Goal: Information Seeking & Learning: Learn about a topic

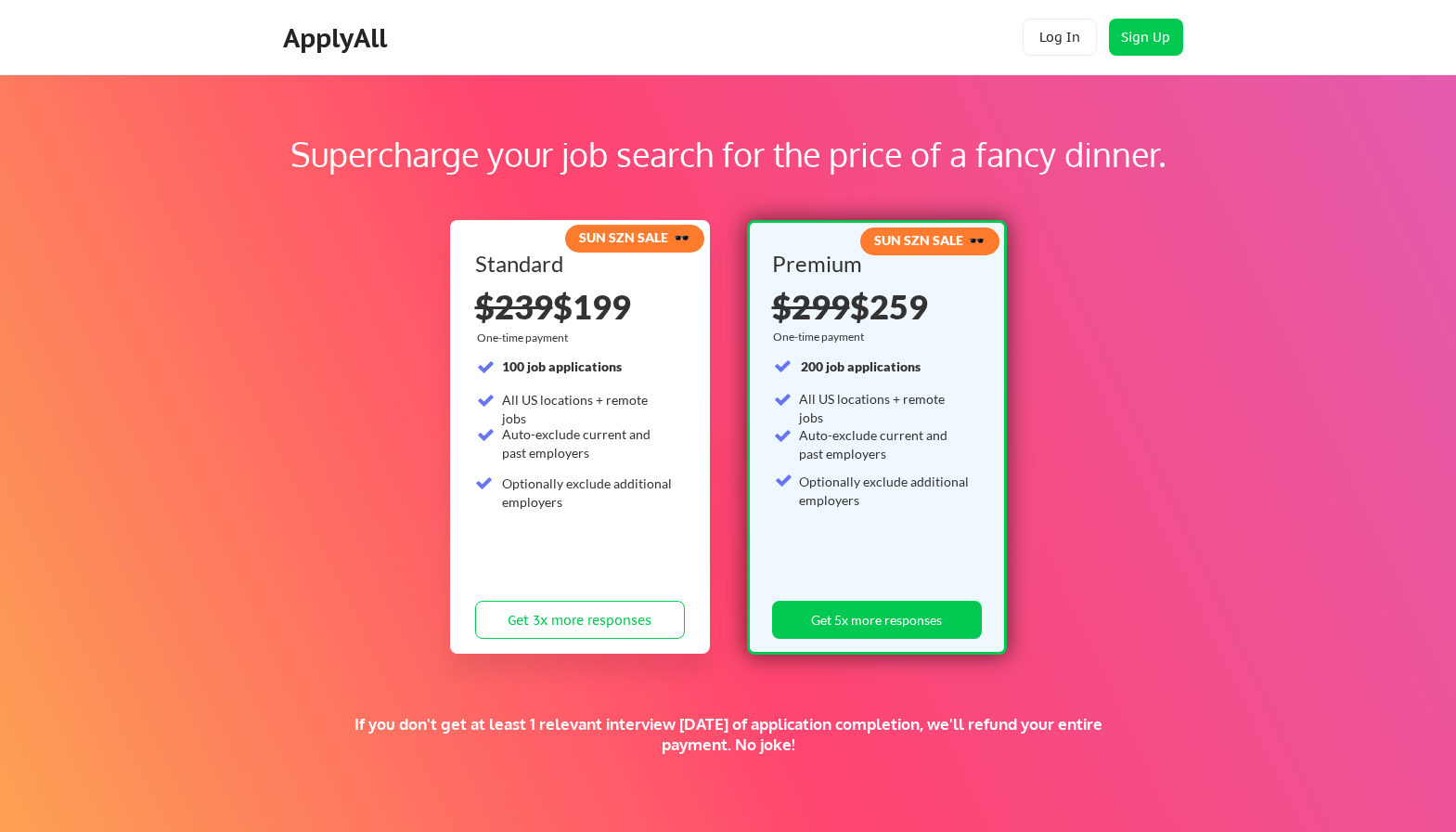
click at [342, 42] on div "ApplyAll" at bounding box center [338, 38] width 110 height 32
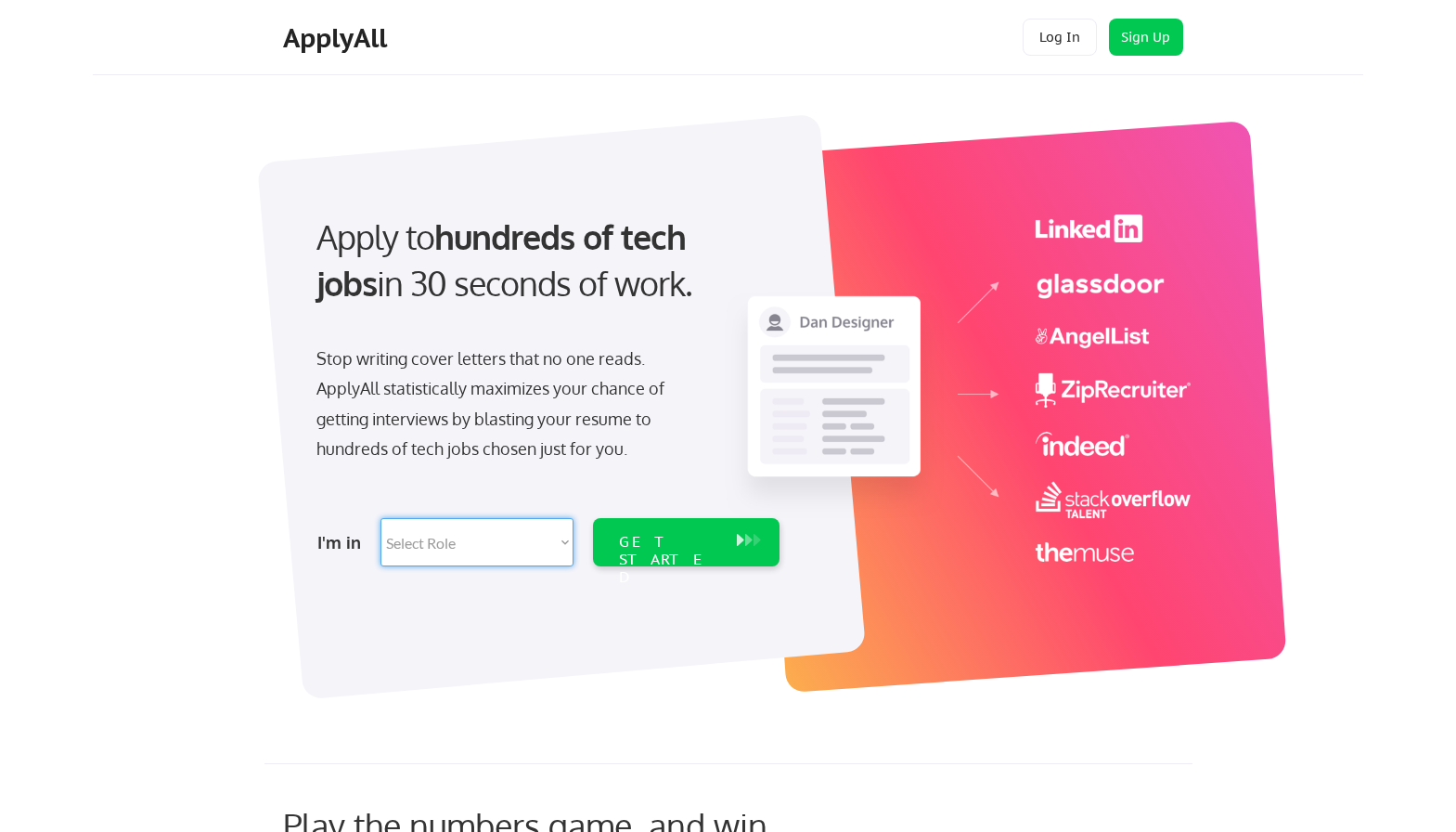
select select ""technical_project_program_mgmt""
click at [676, 534] on div "GET STARTED" at bounding box center [669, 560] width 100 height 54
select select ""technical_project_program_mgmt""
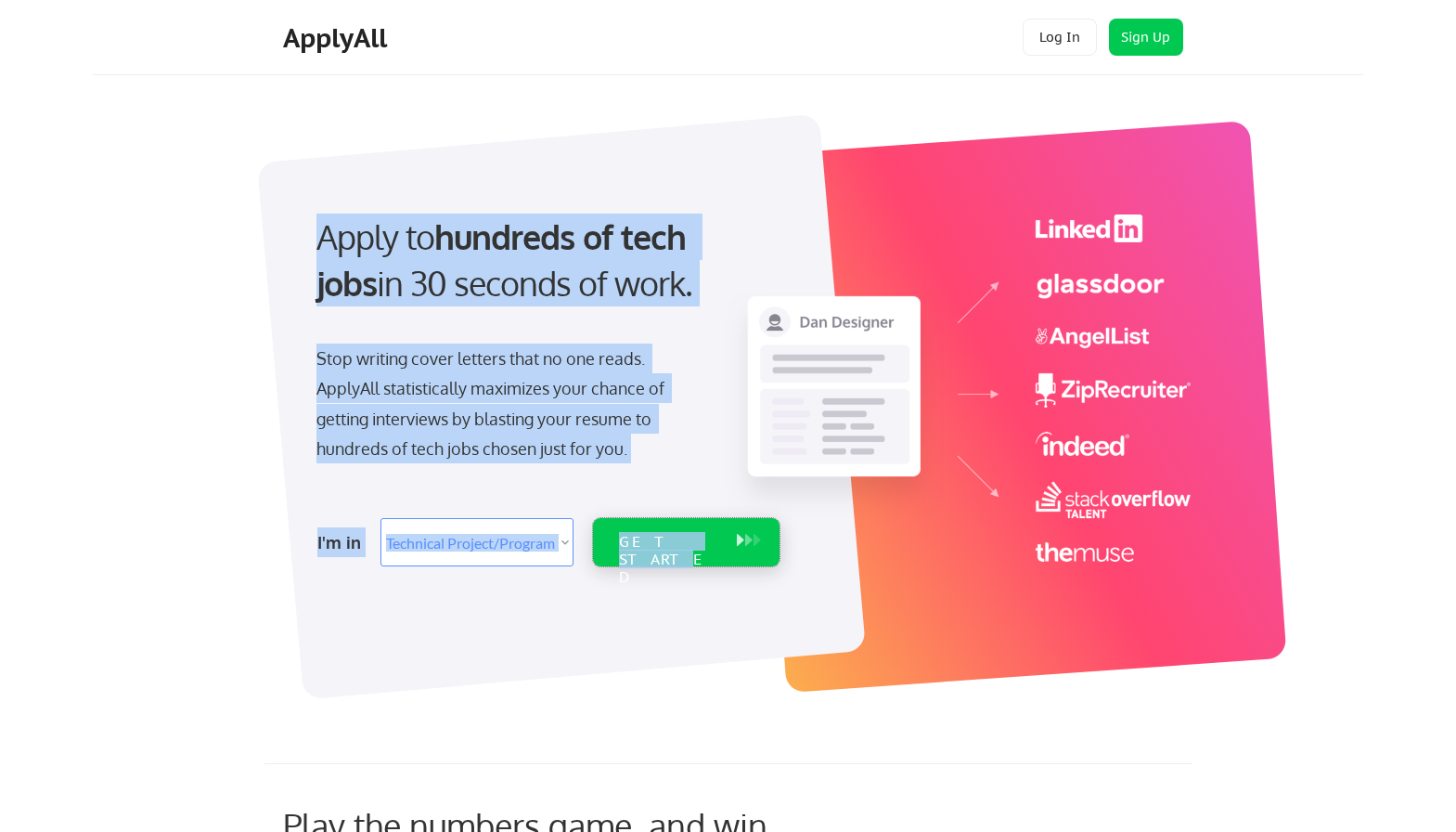
drag, startPoint x: 698, startPoint y: 535, endPoint x: 670, endPoint y: 590, distance: 61.7
click at [671, 590] on div "Apply to hundreds of tech jobs in 30 seconds of work. Stop writing cover letter…" at bounding box center [742, 391] width 928 height 570
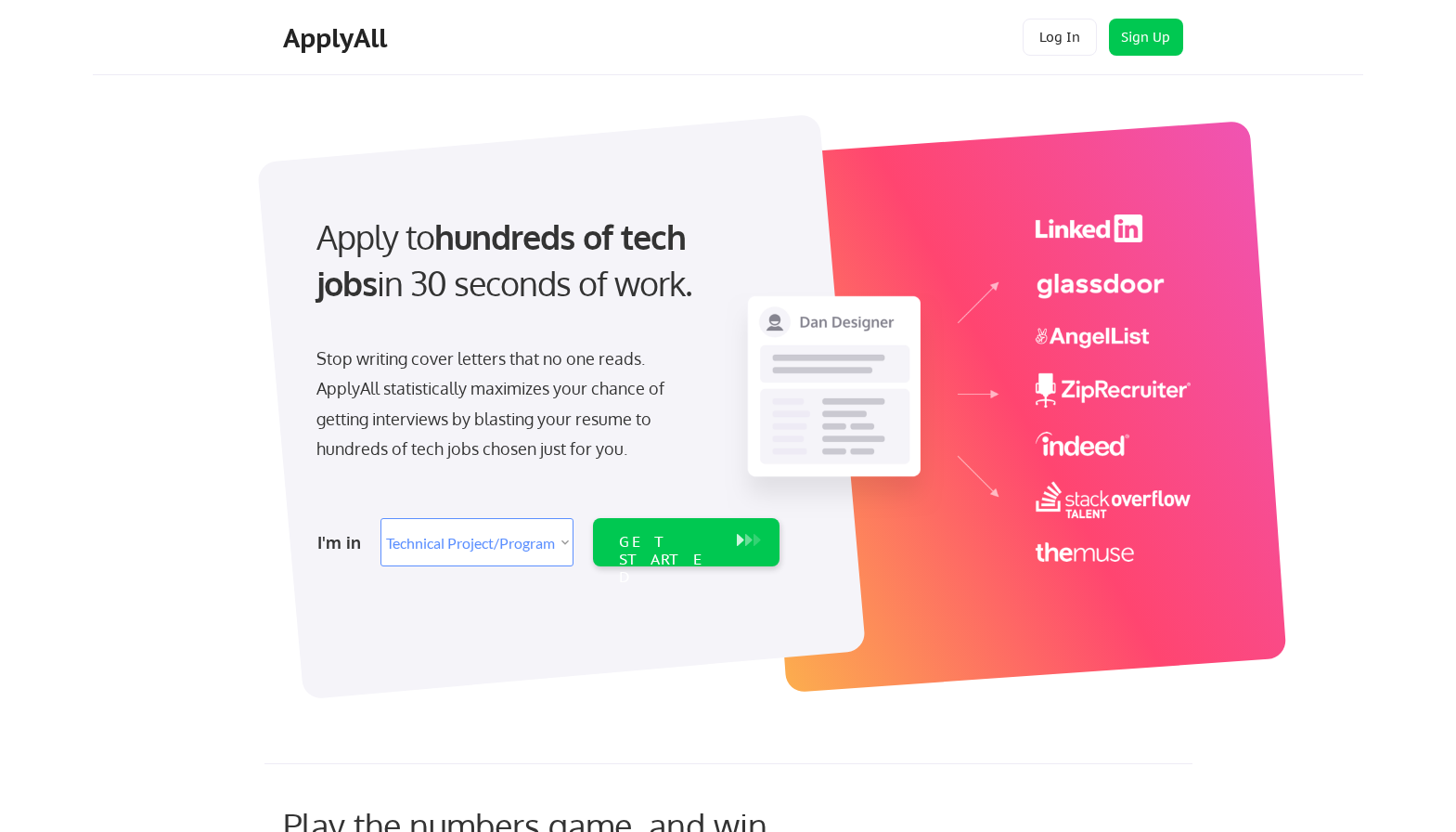
click at [504, 271] on div "Apply to hundreds of tech jobs in 30 seconds of work." at bounding box center [544, 260] width 455 height 94
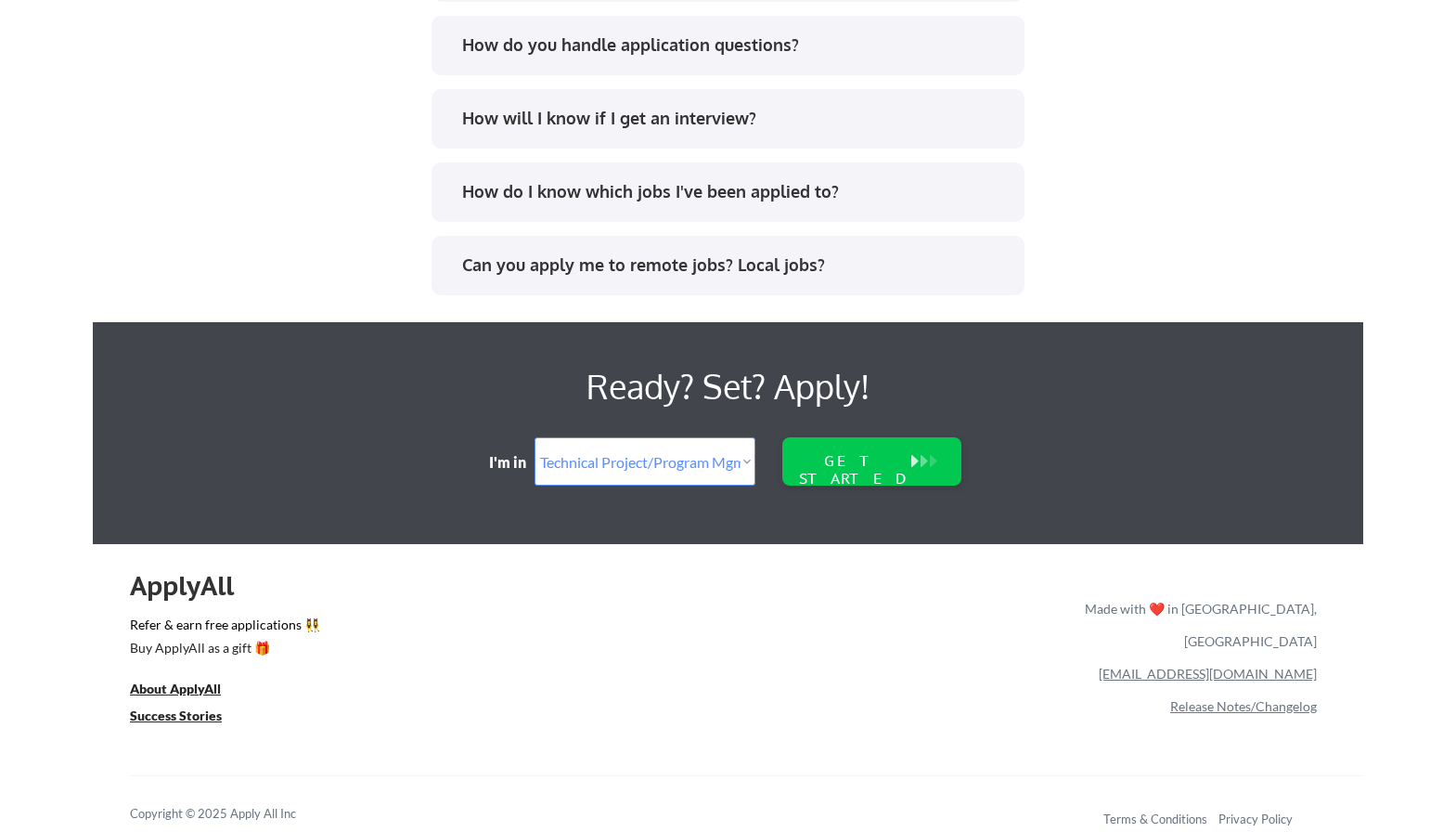
scroll to position [3782, 0]
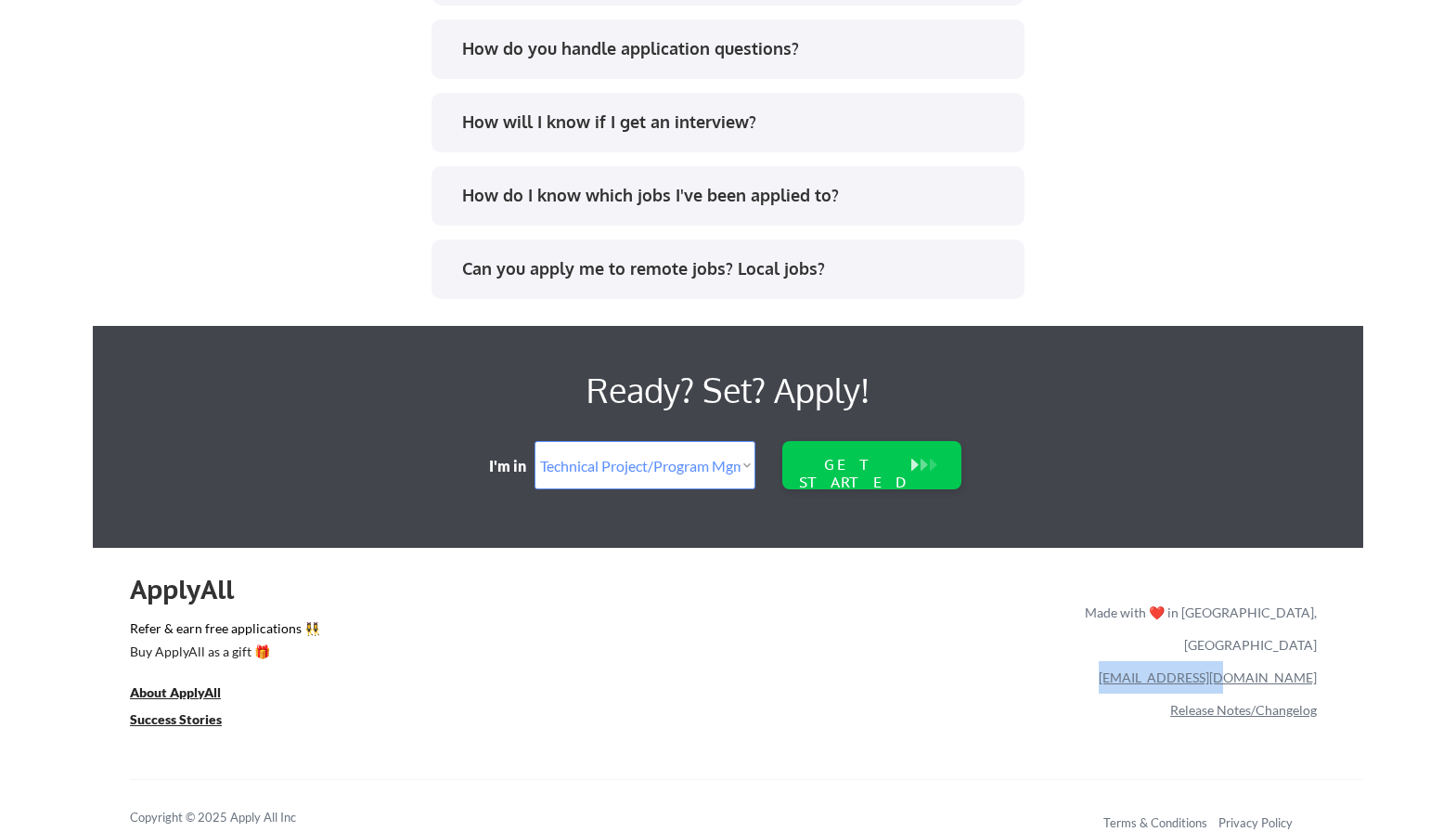
drag, startPoint x: 1325, startPoint y: 644, endPoint x: 1194, endPoint y: 643, distance: 131.0
click at [1194, 643] on div "ApplyAll Refer & earn free applications 👯‍♀️ Buy ApplyAll as a gift 🎁 About App…" at bounding box center [728, 707] width 1271 height 294
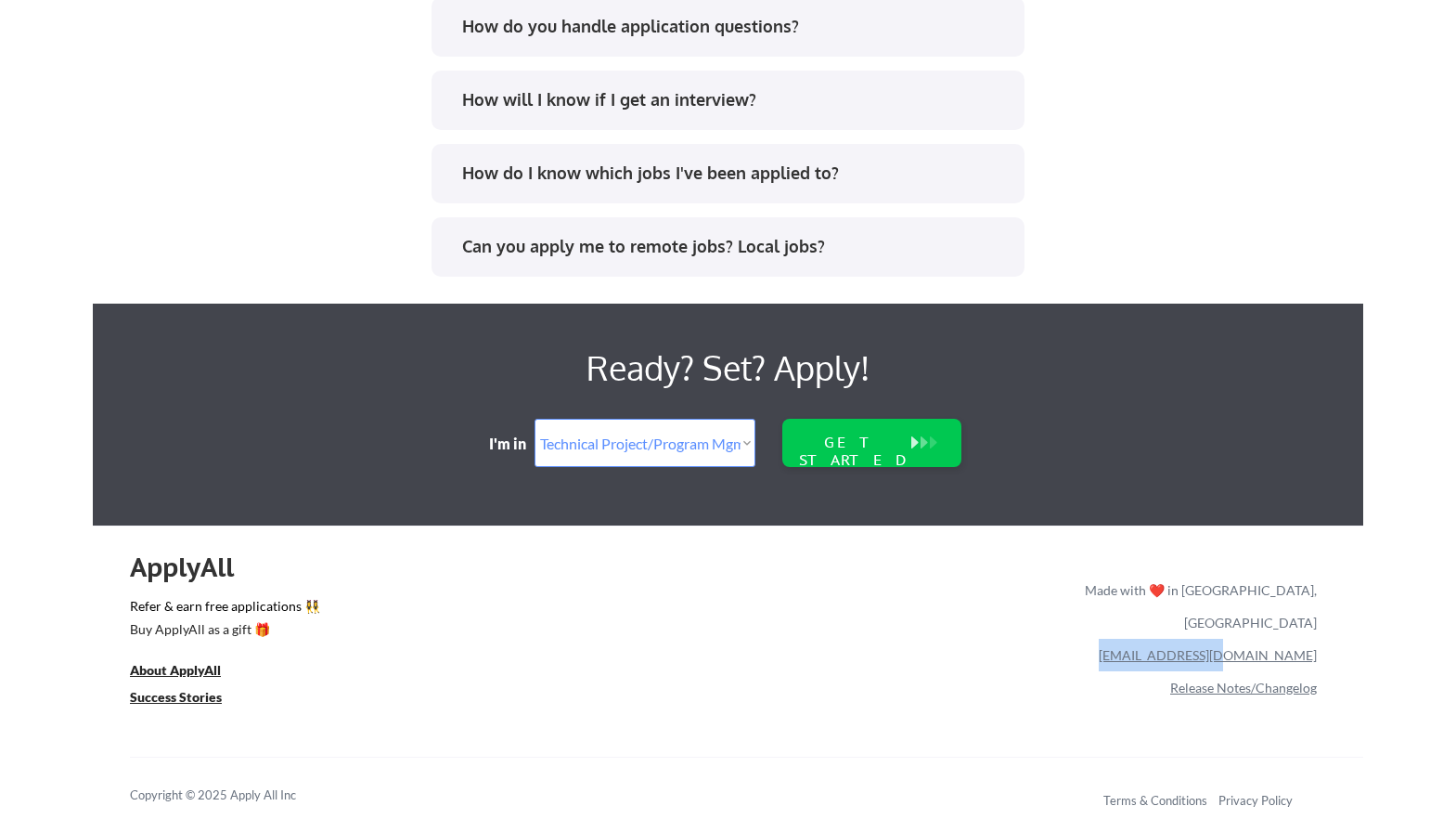
scroll to position [3804, 0]
click at [211, 672] on u "About ApplyAll" at bounding box center [174, 670] width 91 height 16
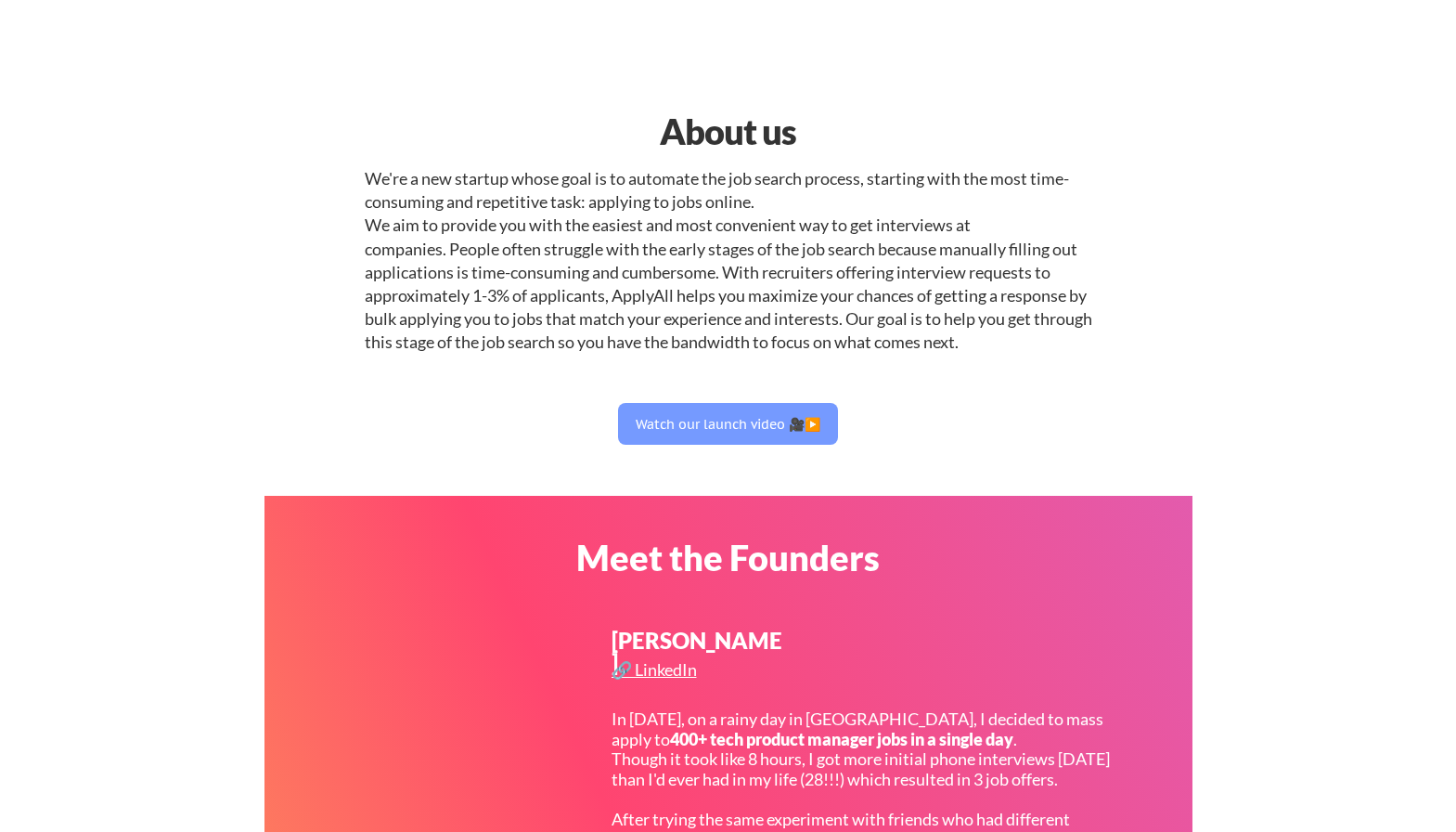
select select ""technical_project_program_mgmt""
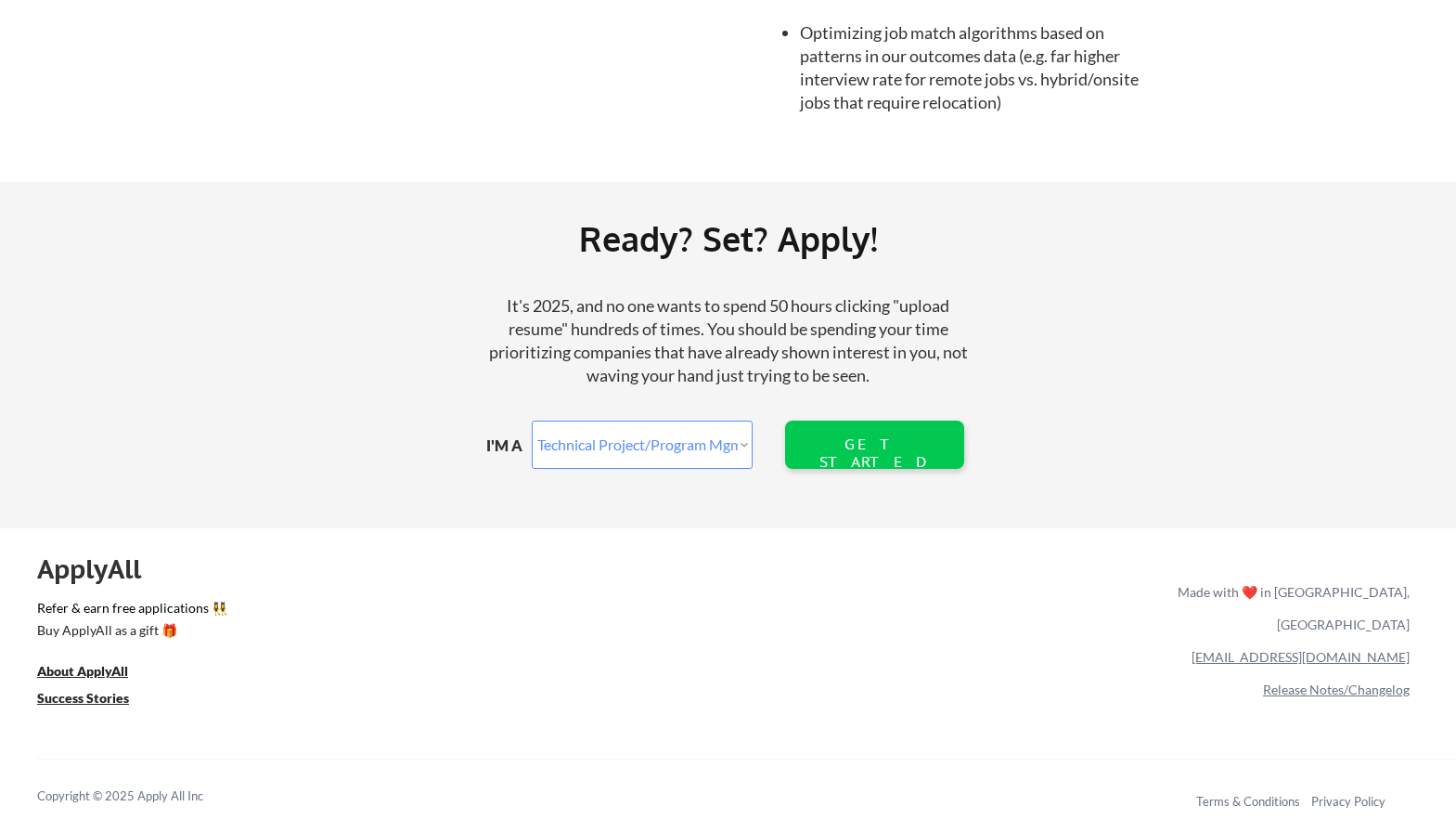
scroll to position [2042, 0]
click at [95, 697] on u "Success Stories" at bounding box center [83, 697] width 92 height 16
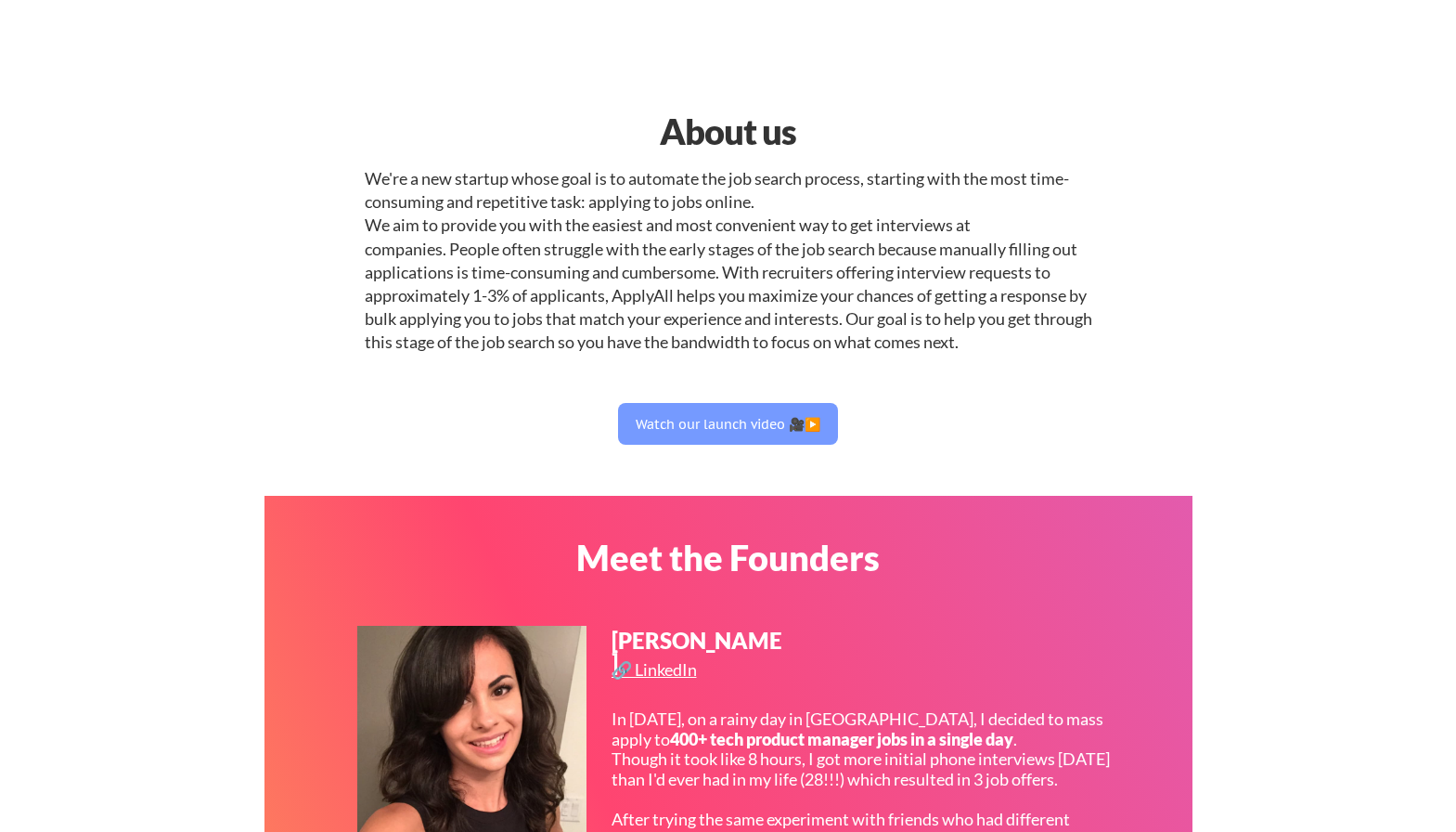
select select ""technical_project_program_mgmt""
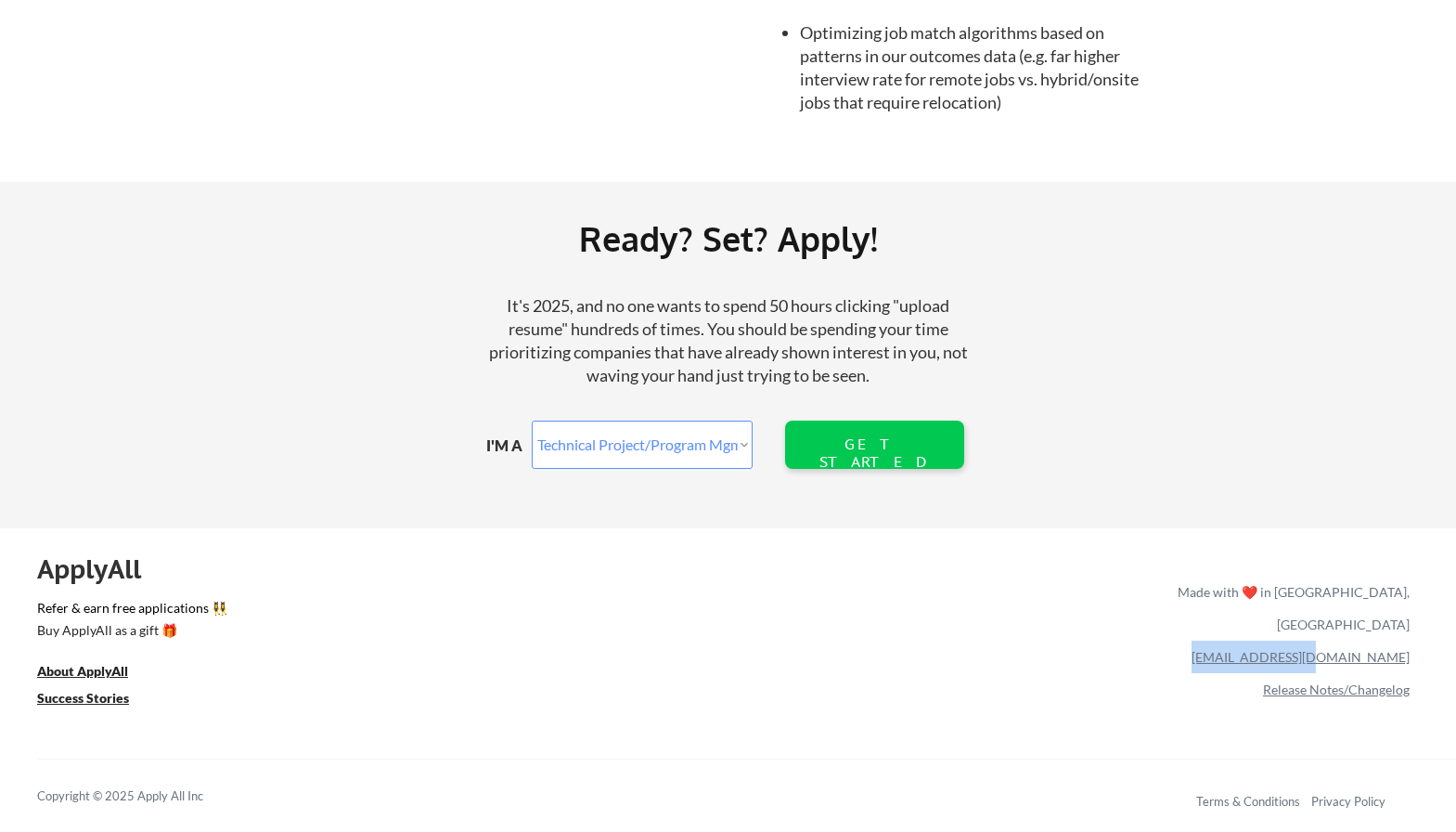
drag, startPoint x: 1293, startPoint y: 631, endPoint x: 1412, endPoint y: 632, distance: 119.0
click at [1412, 632] on div "ApplyAll Refer & earn free applications 👯‍♀️ Buy ApplyAll as a gift 🎁 About App…" at bounding box center [728, 687] width 1456 height 294
copy link "team@applyall.com"
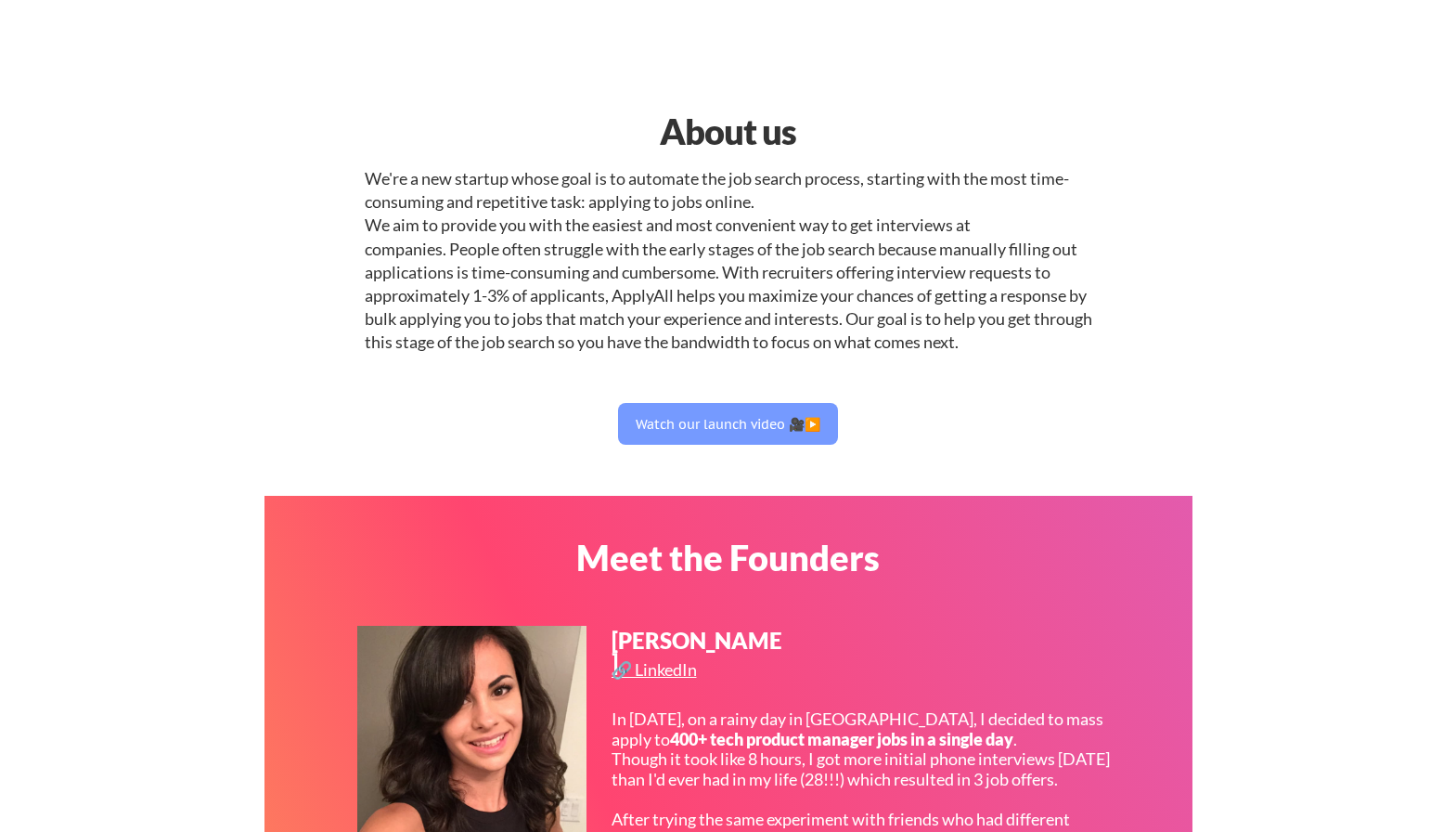
scroll to position [0, 0]
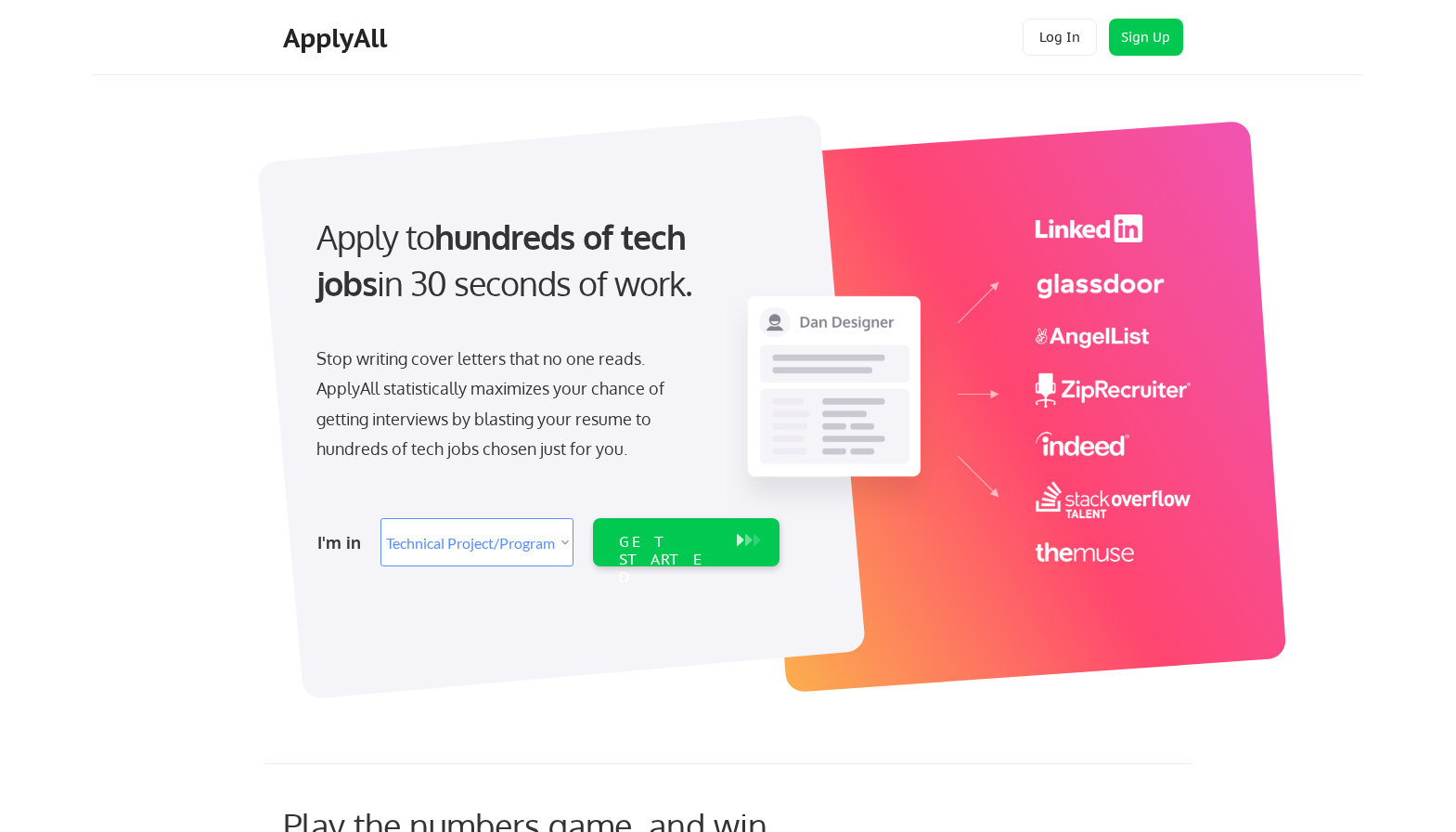
select select ""technical_project_program_mgmt""
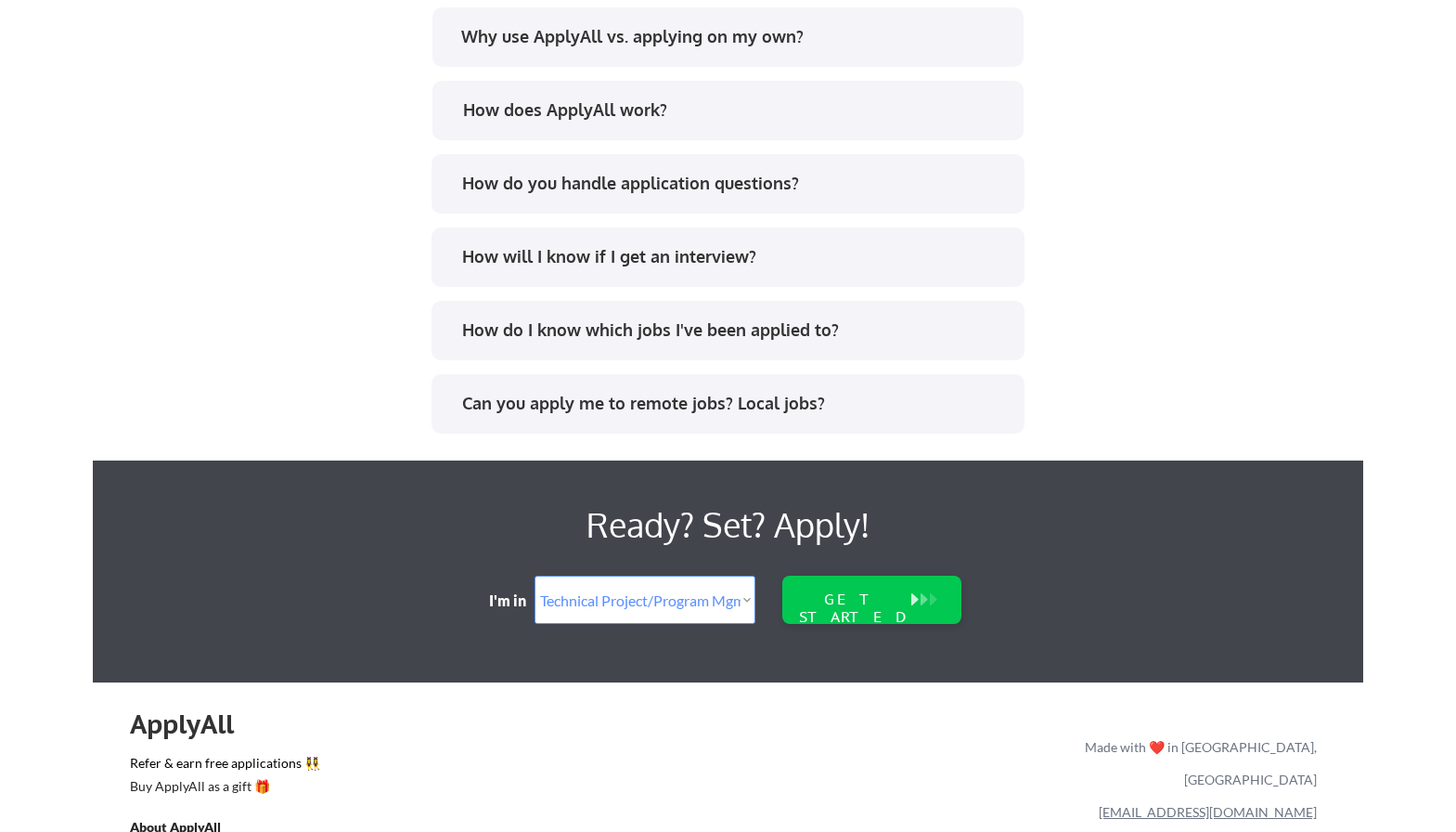
scroll to position [3651, 0]
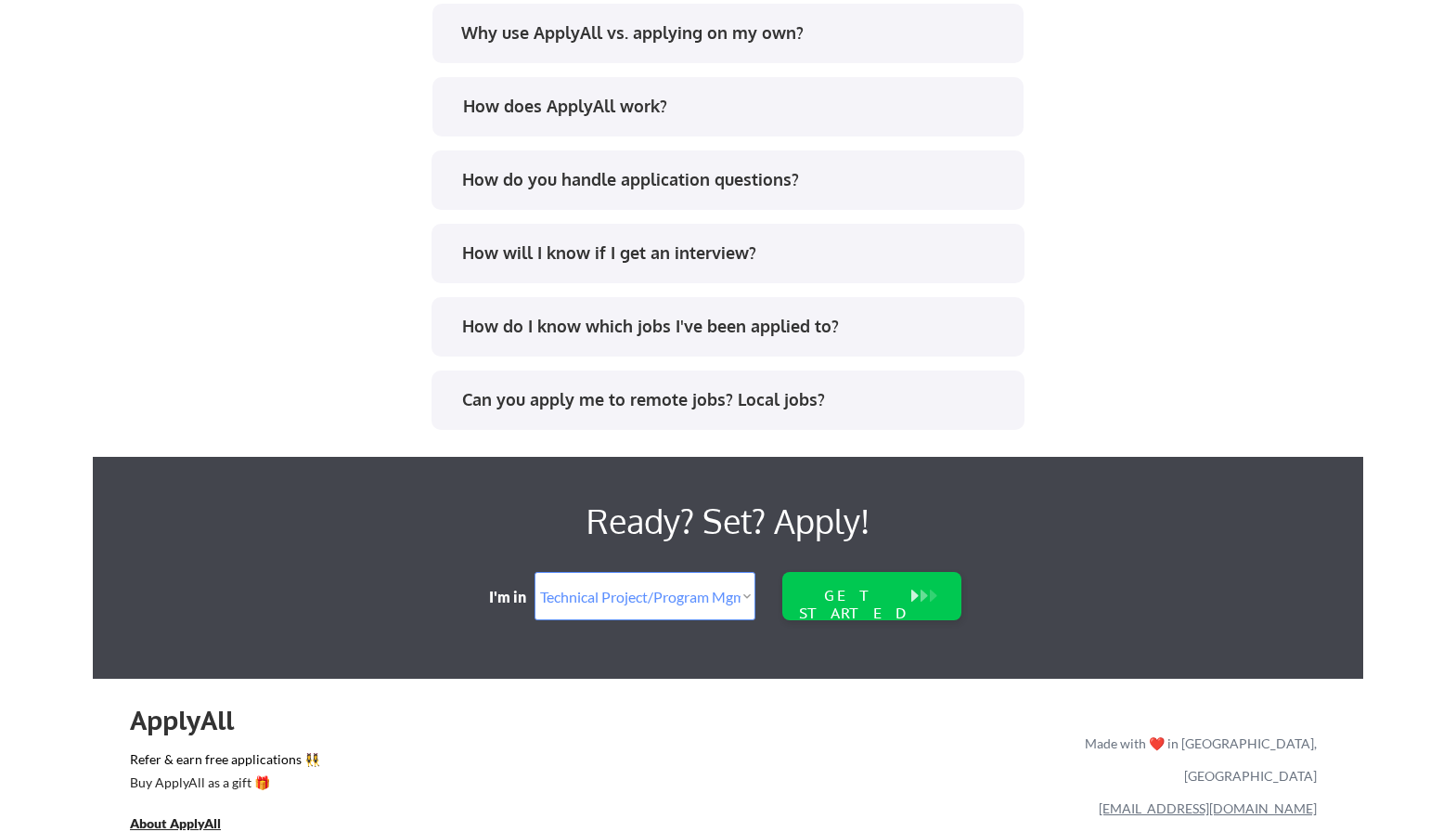
click at [713, 326] on div "How do I know which jobs I've been applied to?" at bounding box center [734, 326] width 545 height 23
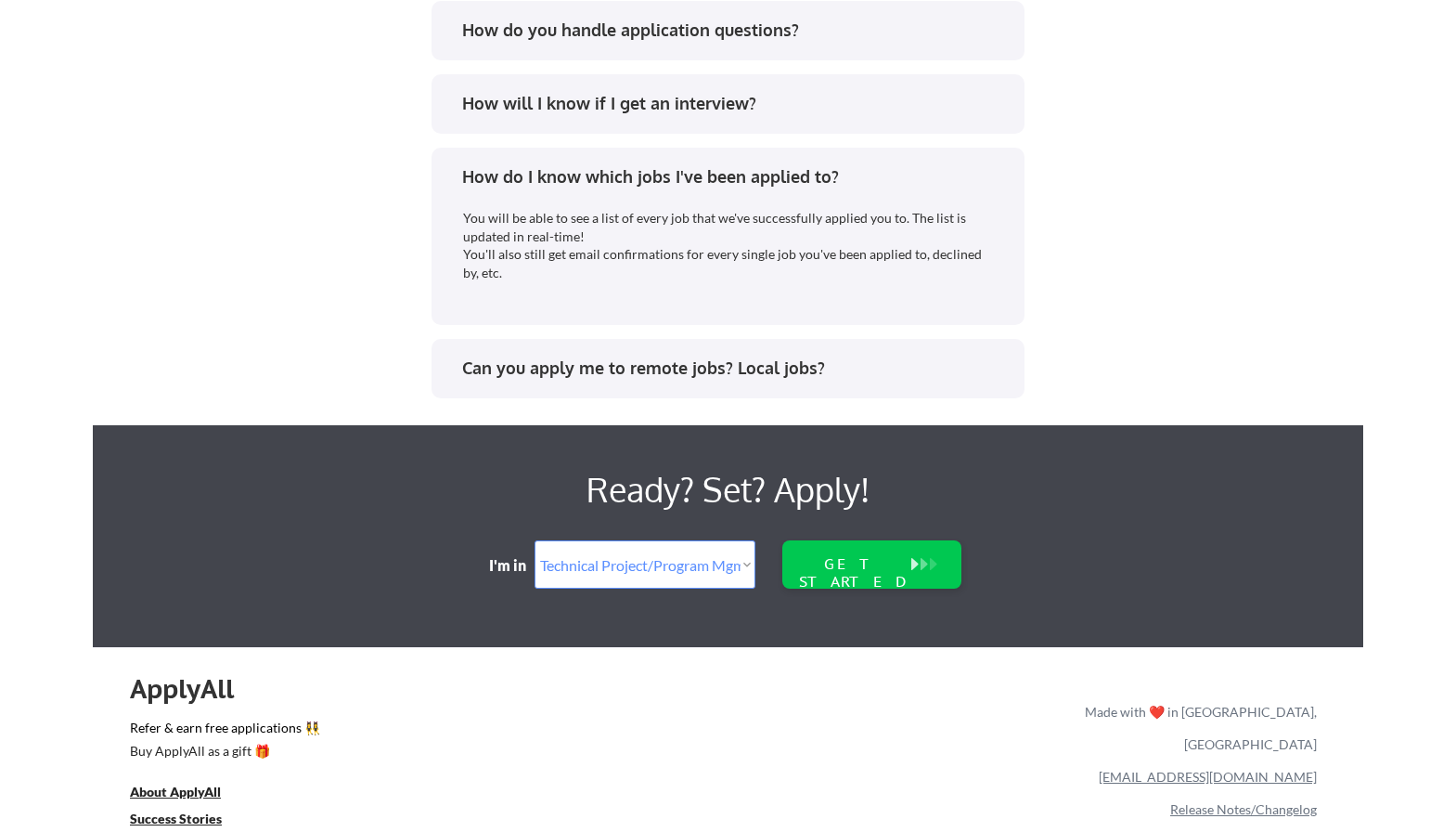
scroll to position [3806, 0]
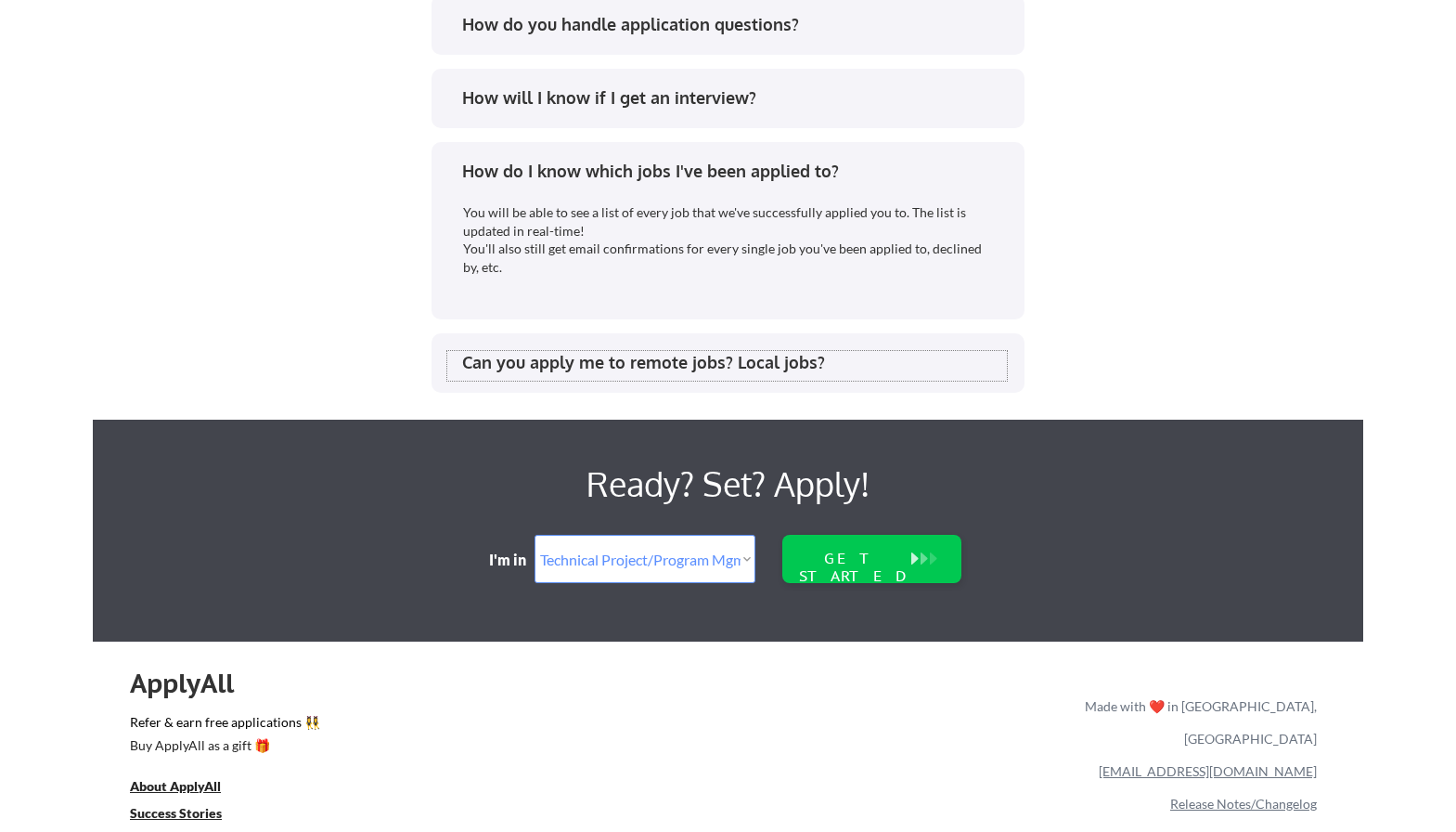
click at [696, 357] on div "Can you apply me to remote jobs? Local jobs?" at bounding box center [734, 362] width 545 height 23
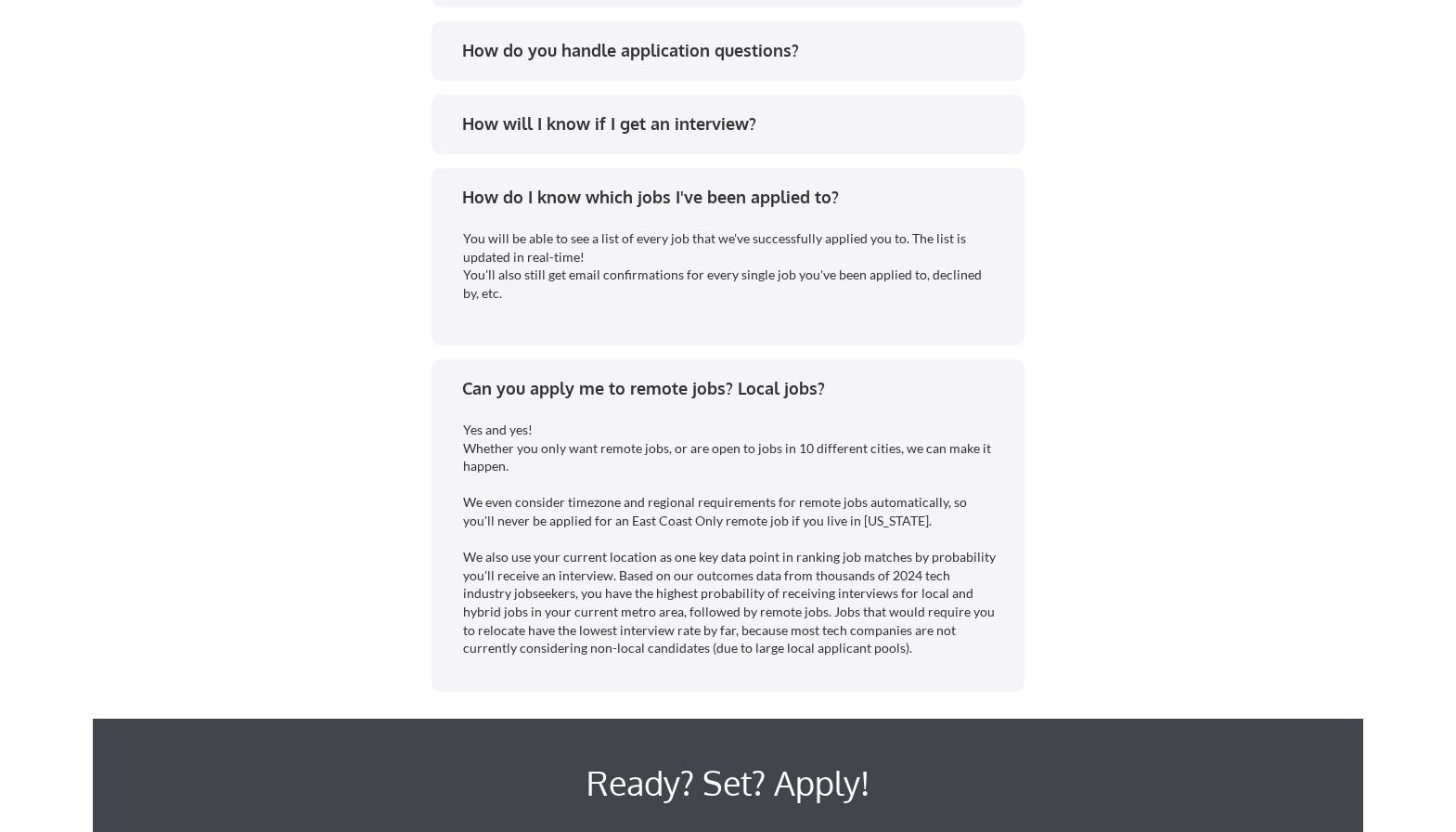
scroll to position [3588, 0]
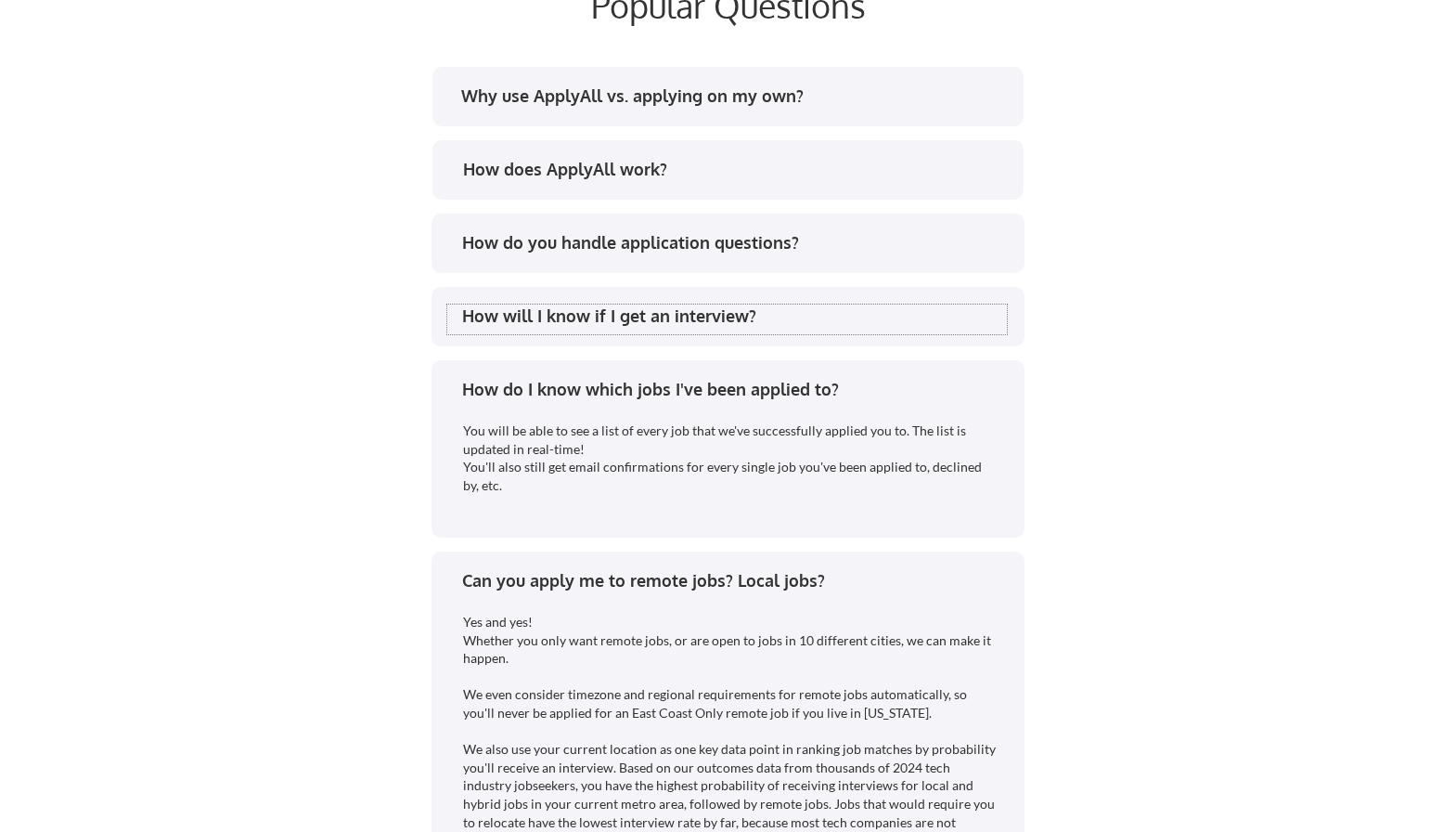
click at [787, 320] on div "How will I know if I get an interview?" at bounding box center [734, 316] width 545 height 23
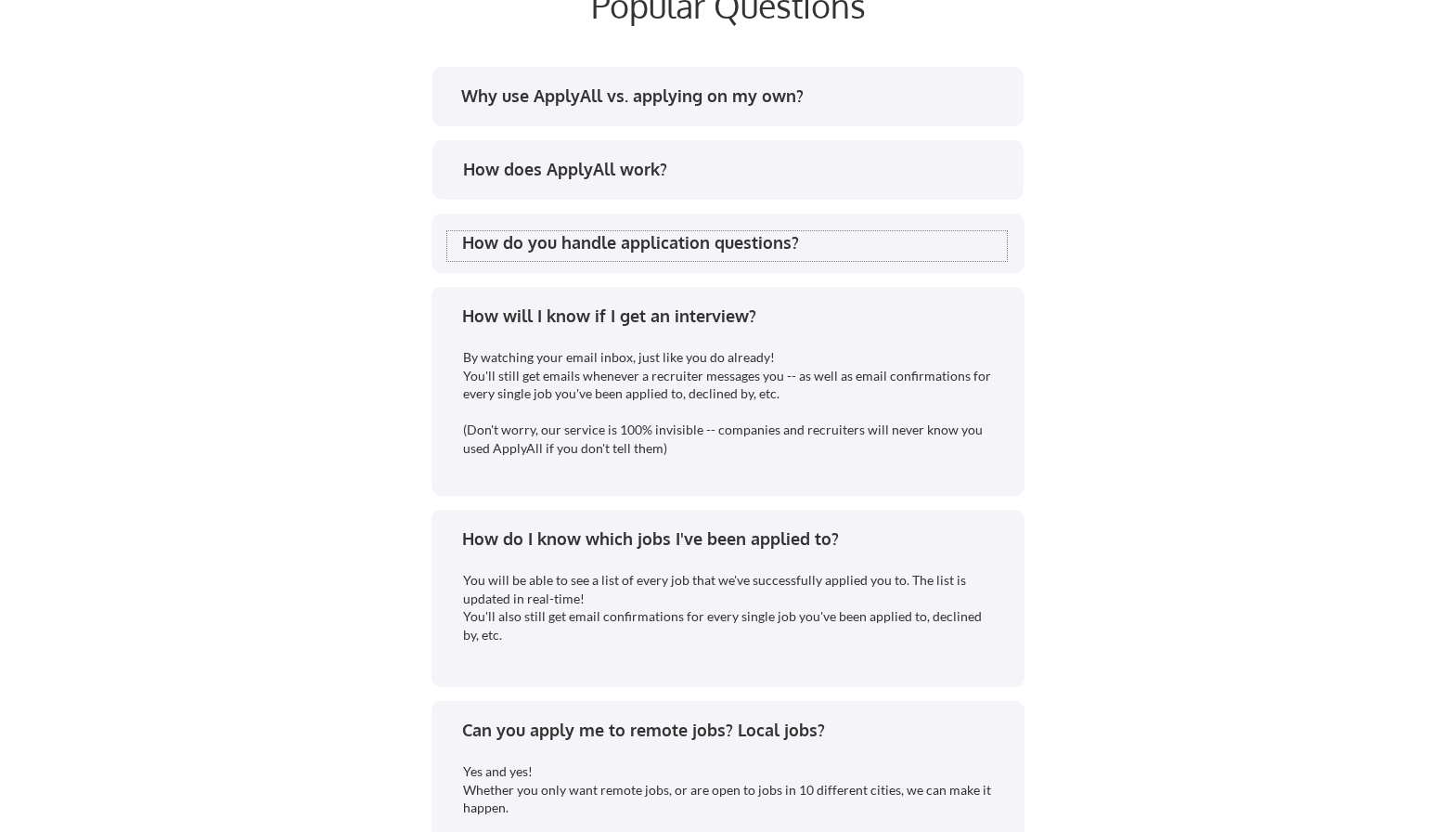
click at [806, 250] on div "How do you handle application questions?" at bounding box center [734, 242] width 545 height 23
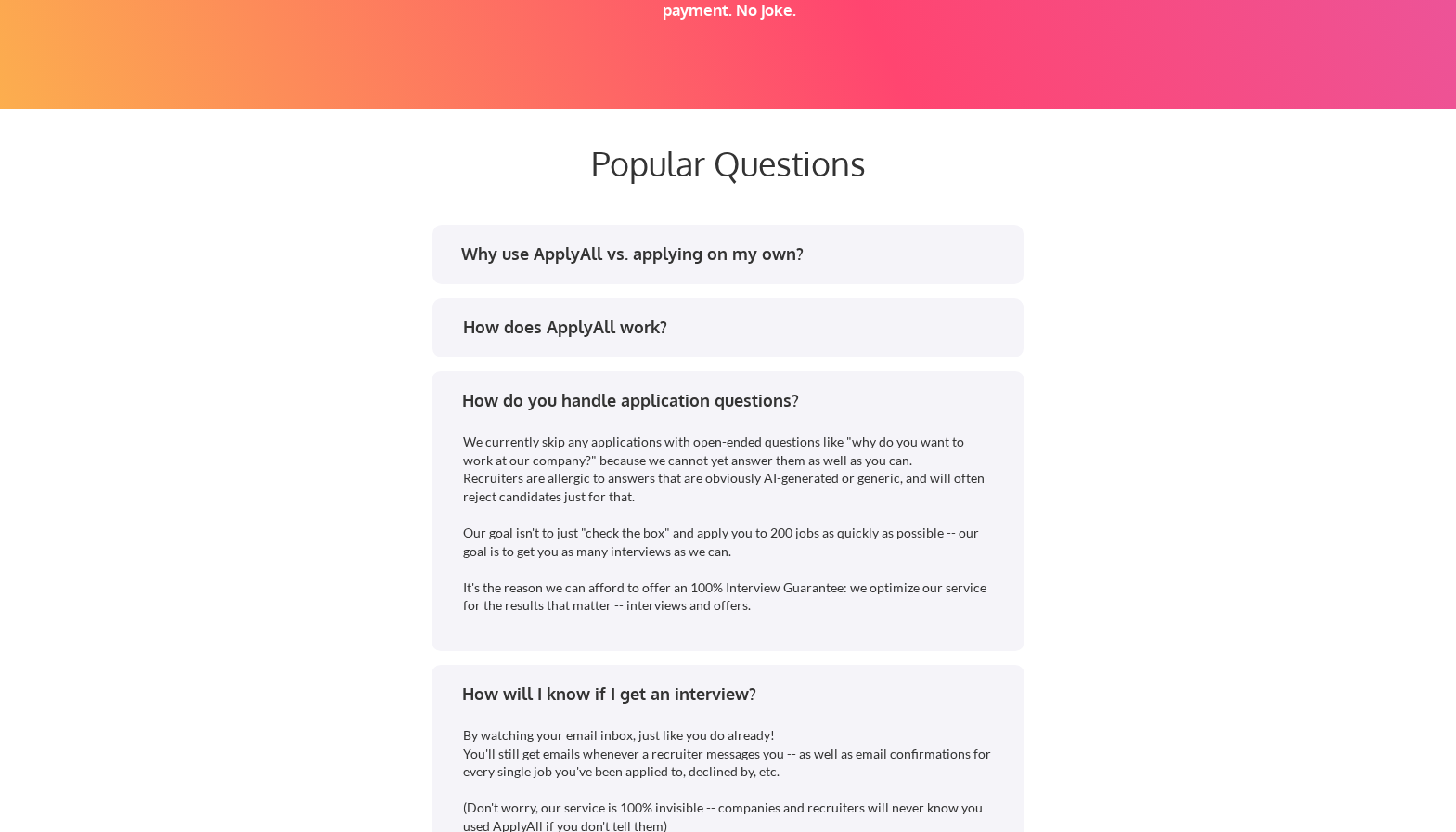
scroll to position [3422, 0]
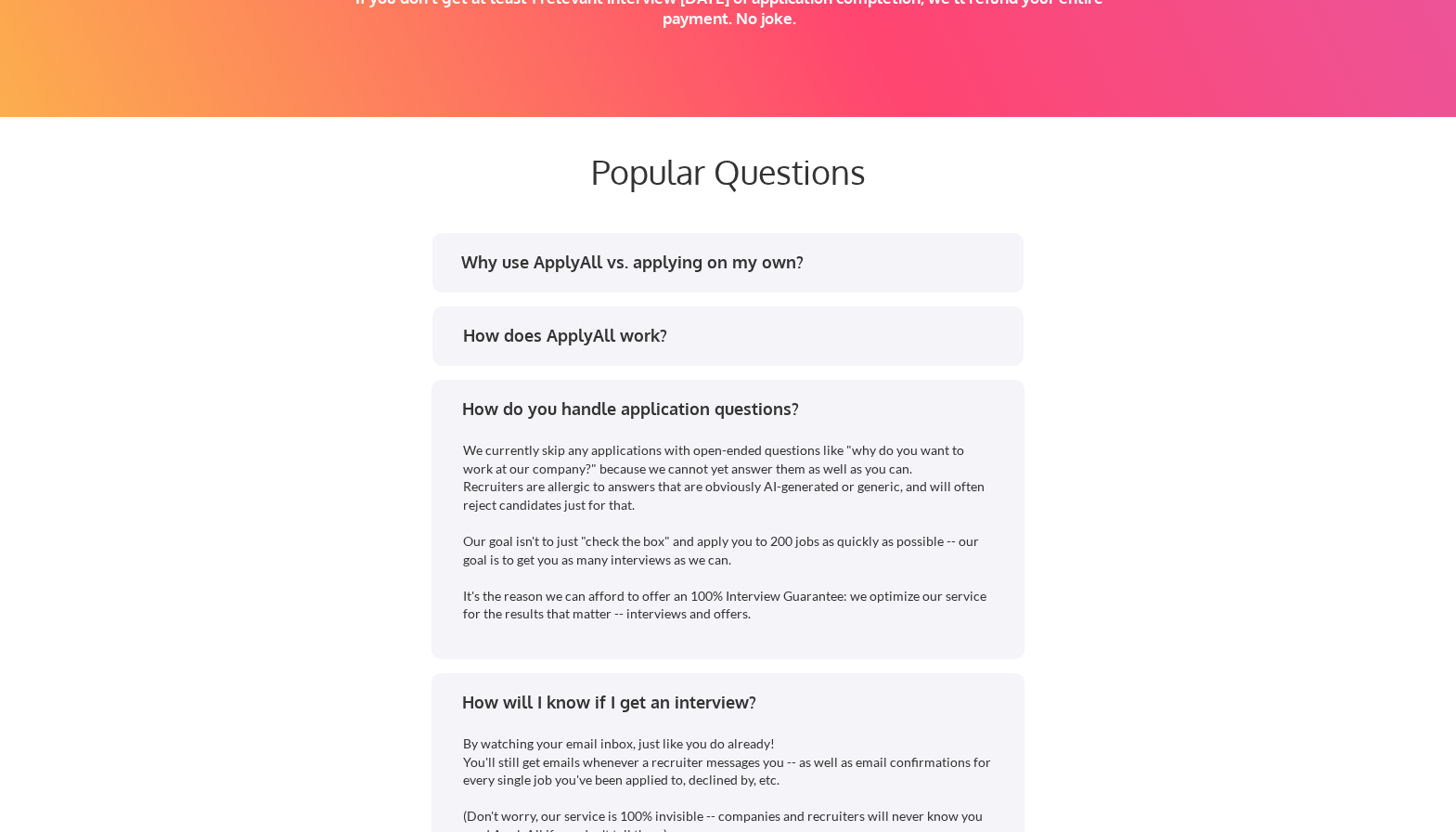
click at [717, 322] on div "How does ApplyAll work?" at bounding box center [728, 336] width 591 height 60
click at [709, 338] on div "How does ApplyAll work?" at bounding box center [735, 335] width 545 height 23
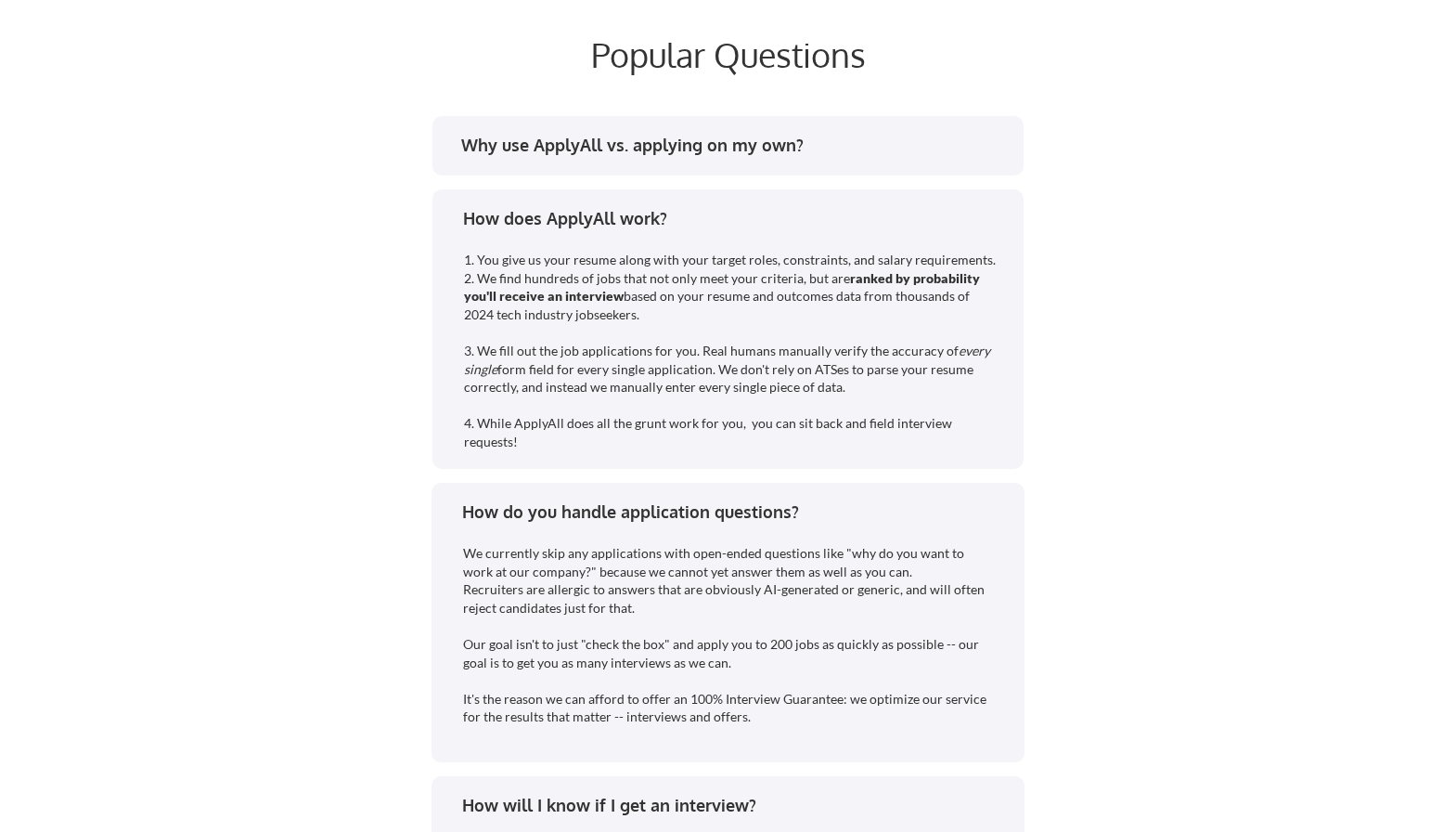
scroll to position [3547, 0]
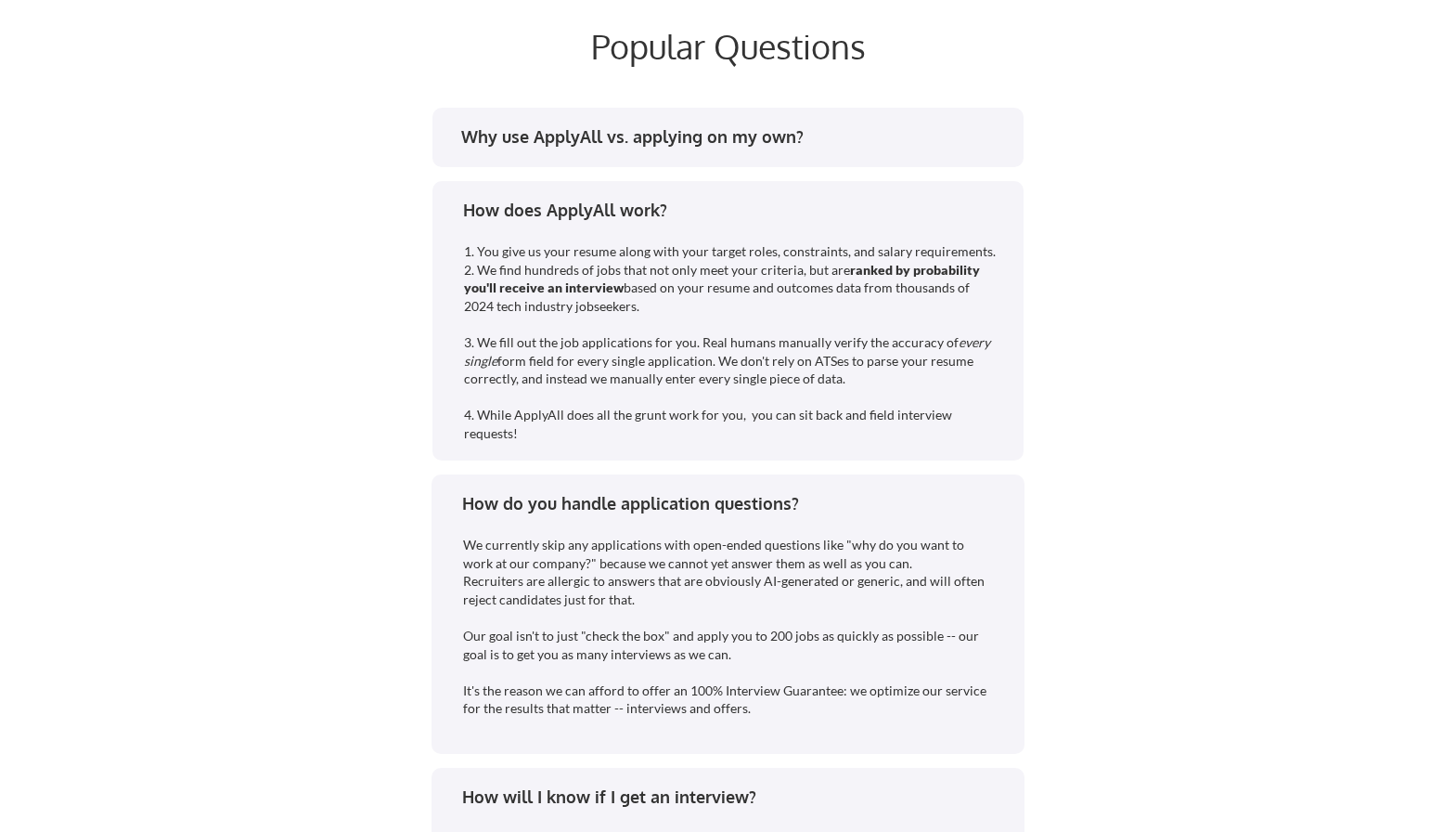
click at [549, 120] on div "Why use ApplyAll vs. applying on my own?" at bounding box center [728, 138] width 591 height 60
click at [560, 138] on div "Why use ApplyAll vs. applying on my own?" at bounding box center [733, 137] width 545 height 23
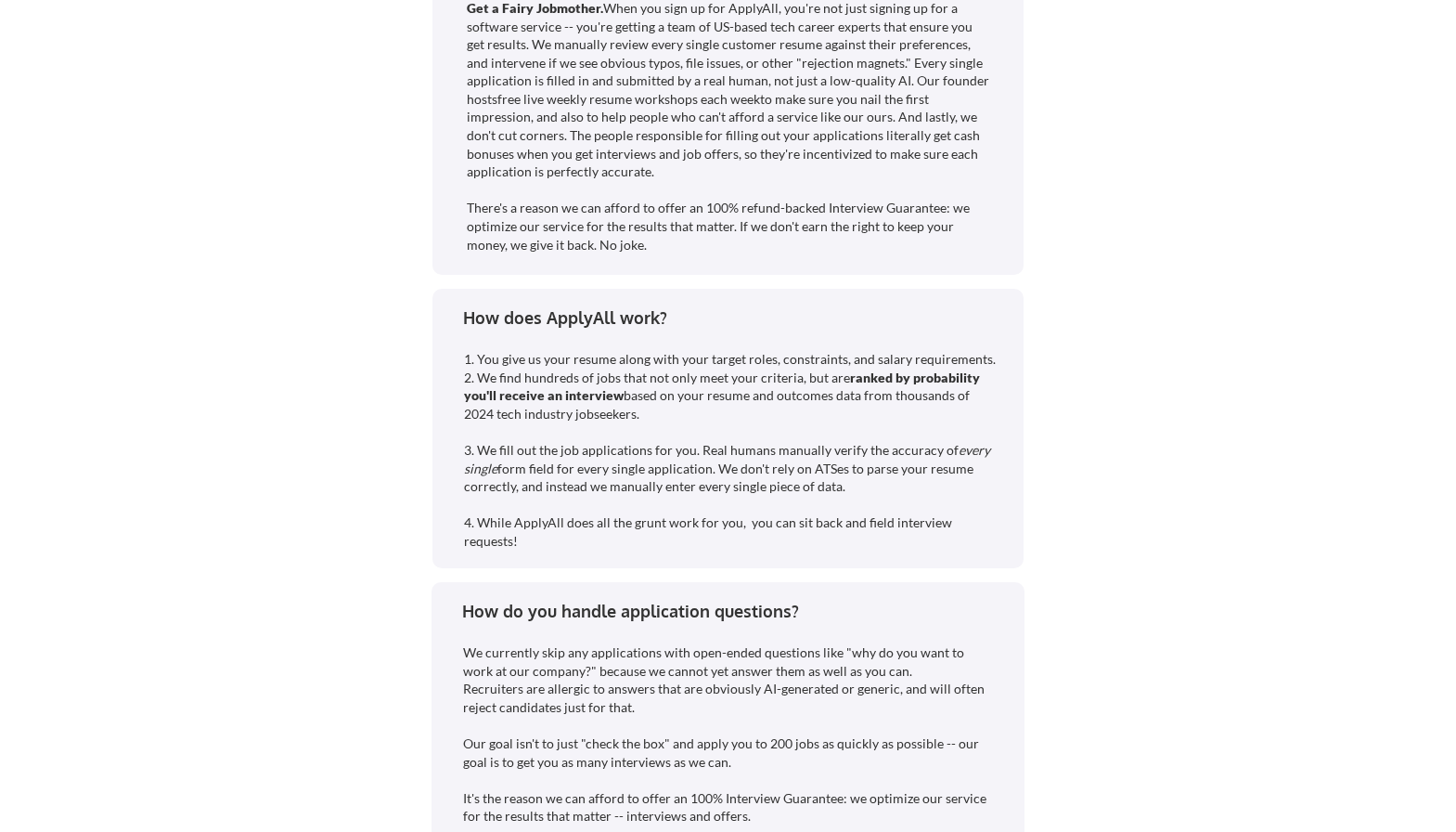
scroll to position [3998, 0]
